Goal: Task Accomplishment & Management: Complete application form

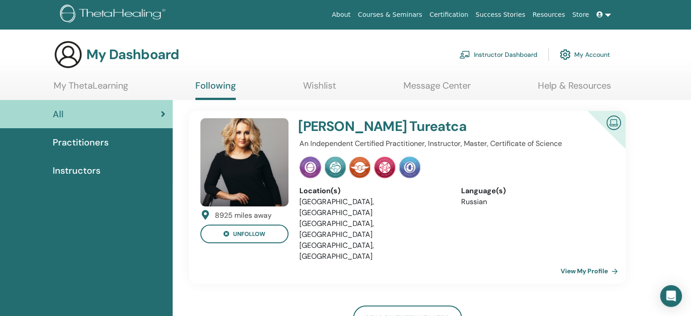
click at [493, 53] on link "Instructor Dashboard" at bounding box center [498, 55] width 78 height 20
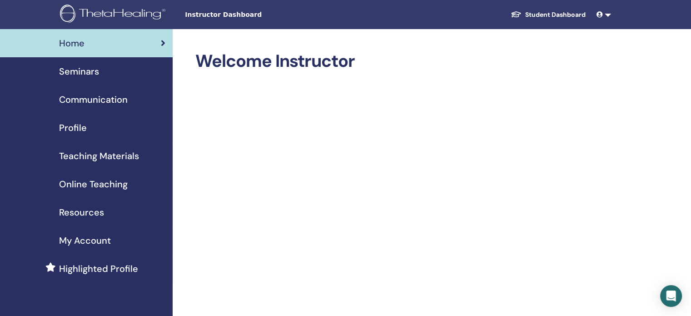
click at [70, 74] on span "Seminars" at bounding box center [79, 72] width 40 height 14
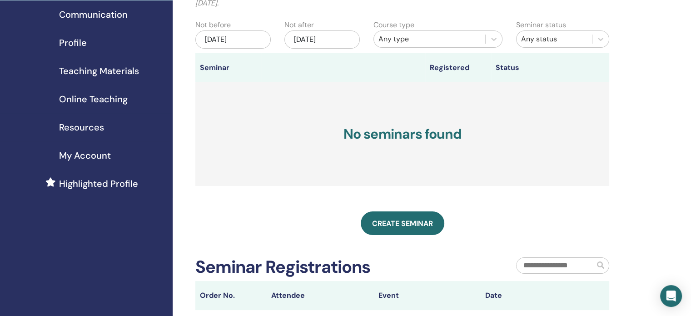
scroll to position [91, 0]
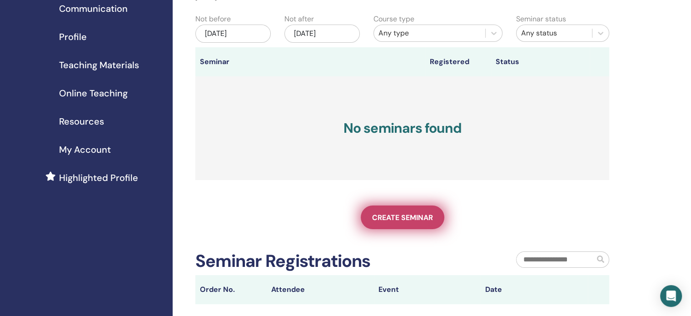
click at [392, 216] on span "Create seminar" at bounding box center [402, 218] width 61 height 10
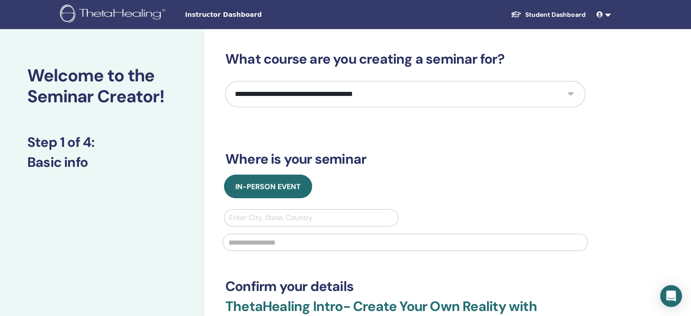
click at [272, 94] on select "**********" at bounding box center [405, 94] width 360 height 26
select select "*"
click at [225, 81] on select "**********" at bounding box center [405, 94] width 360 height 26
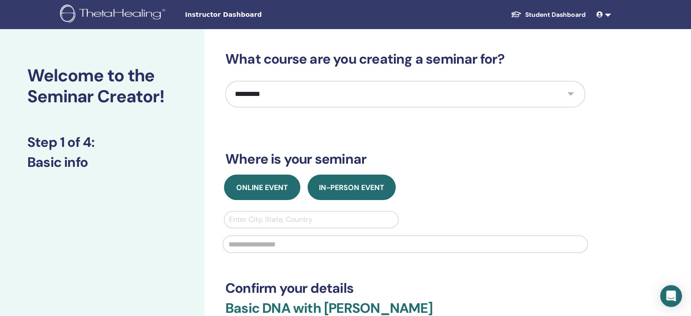
click at [264, 190] on span "Online Event" at bounding box center [262, 188] width 52 height 10
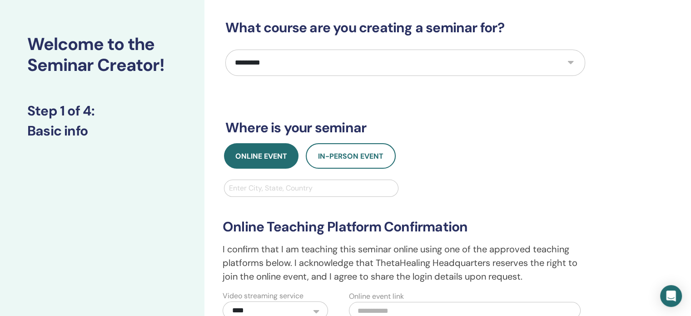
scroll to position [45, 0]
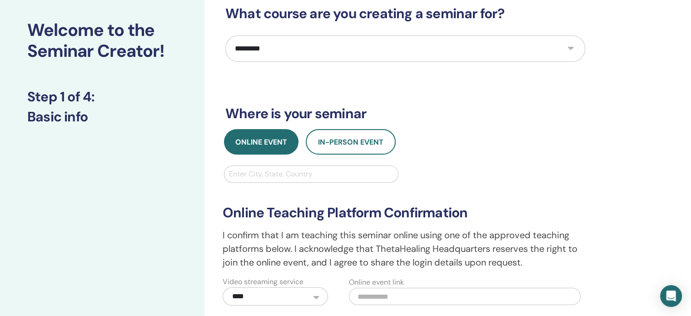
click at [266, 172] on div at bounding box center [311, 174] width 164 height 13
click at [483, 141] on div "Online Event In-Person Event" at bounding box center [405, 141] width 373 height 25
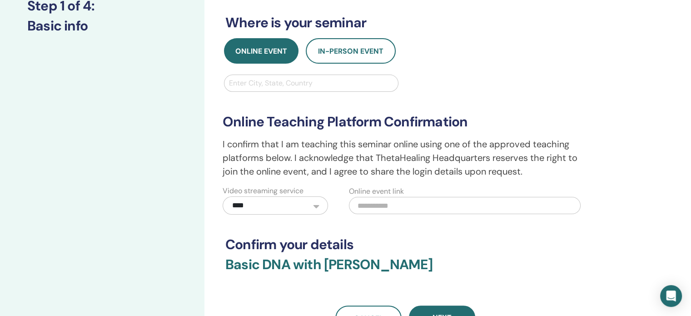
click at [366, 201] on input "text" at bounding box center [465, 205] width 232 height 17
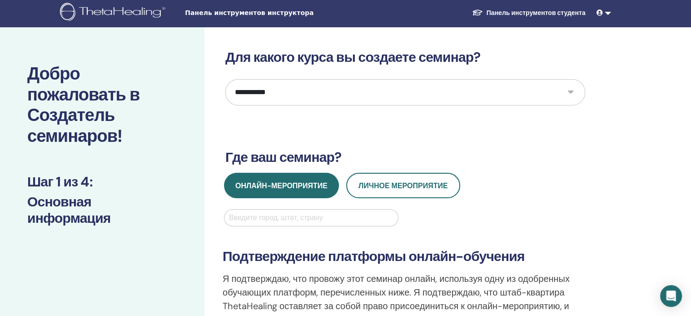
scroll to position [0, 0]
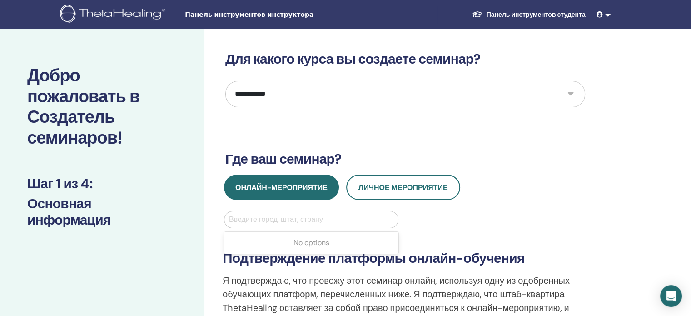
click at [322, 221] on div at bounding box center [311, 219] width 164 height 13
type input "*******"
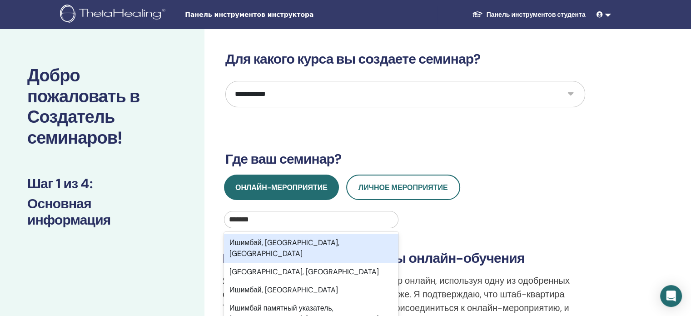
click at [262, 244] on font "Ишимбай, Ишимбайский район, Республика Башкортостан" at bounding box center [284, 248] width 110 height 20
